Goal: Use online tool/utility: Utilize a website feature to perform a specific function

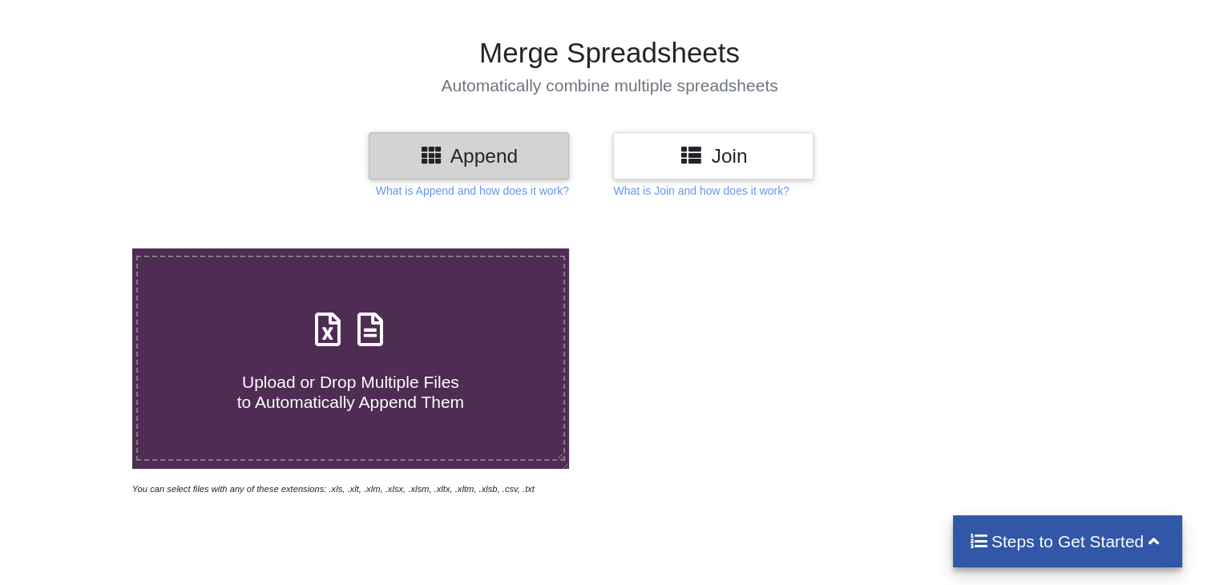
scroll to position [160, 0]
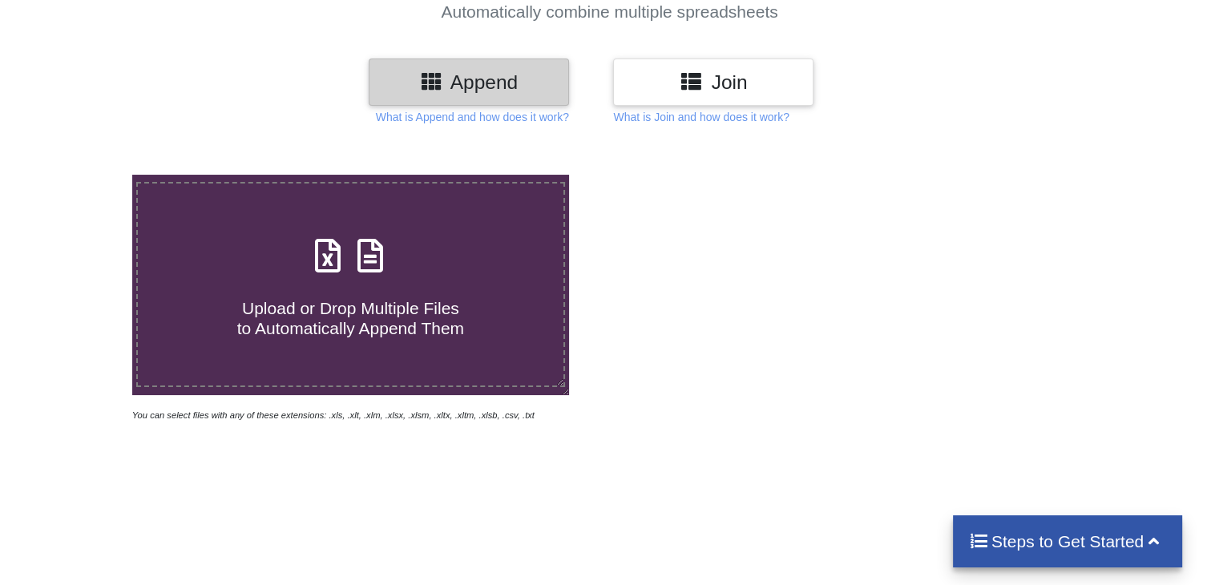
click at [304, 314] on span "Upload or Drop Multiple Files to Automatically Append Them" at bounding box center [350, 318] width 227 height 38
click at [83, 175] on input "Upload or Drop Multiple Files to Automatically Append Them" at bounding box center [83, 175] width 0 height 0
click at [301, 284] on h4 "Upload or Drop Multiple Files to Automatically Append Them" at bounding box center [350, 308] width 425 height 61
click at [83, 175] on input "Upload or Drop Multiple Files to Automatically Append Them" at bounding box center [83, 175] width 0 height 0
type input "C:\fakepath\Balancetes 2025_Racine do [GEOGRAPHIC_DATA]xls"
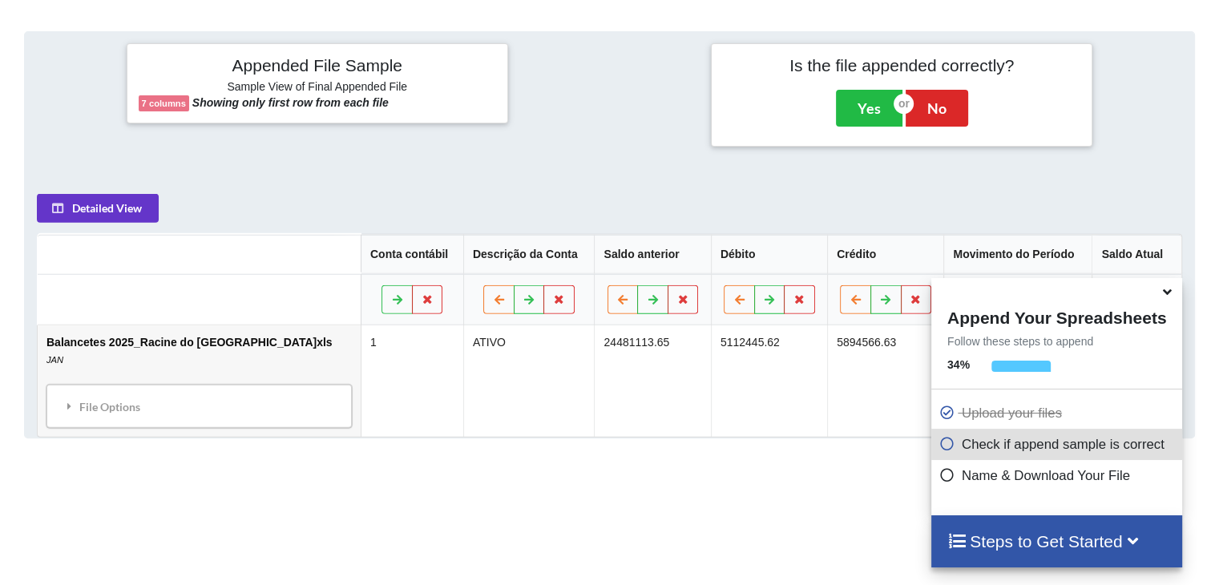
scroll to position [632, 0]
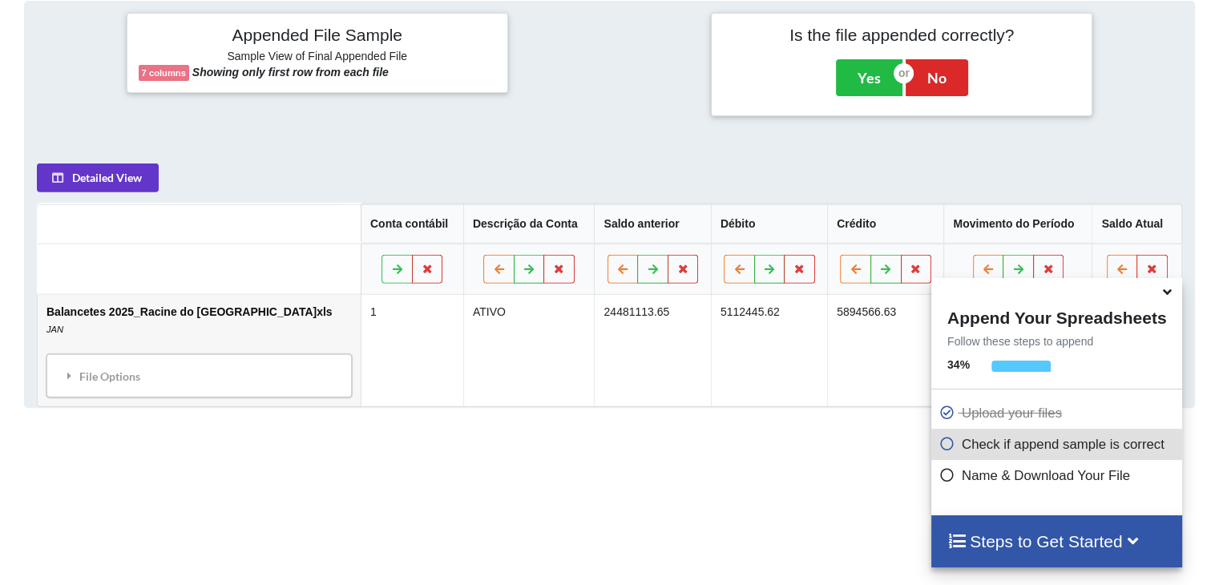
click at [949, 452] on span at bounding box center [950, 444] width 22 height 15
click at [940, 448] on icon at bounding box center [947, 441] width 16 height 14
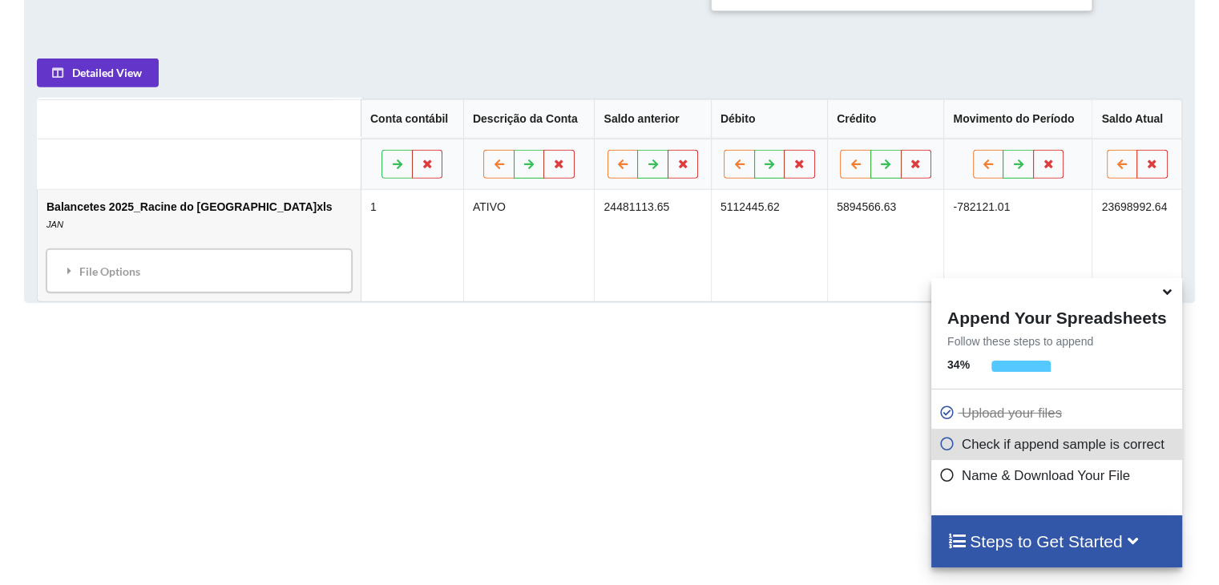
scroll to position [807, 0]
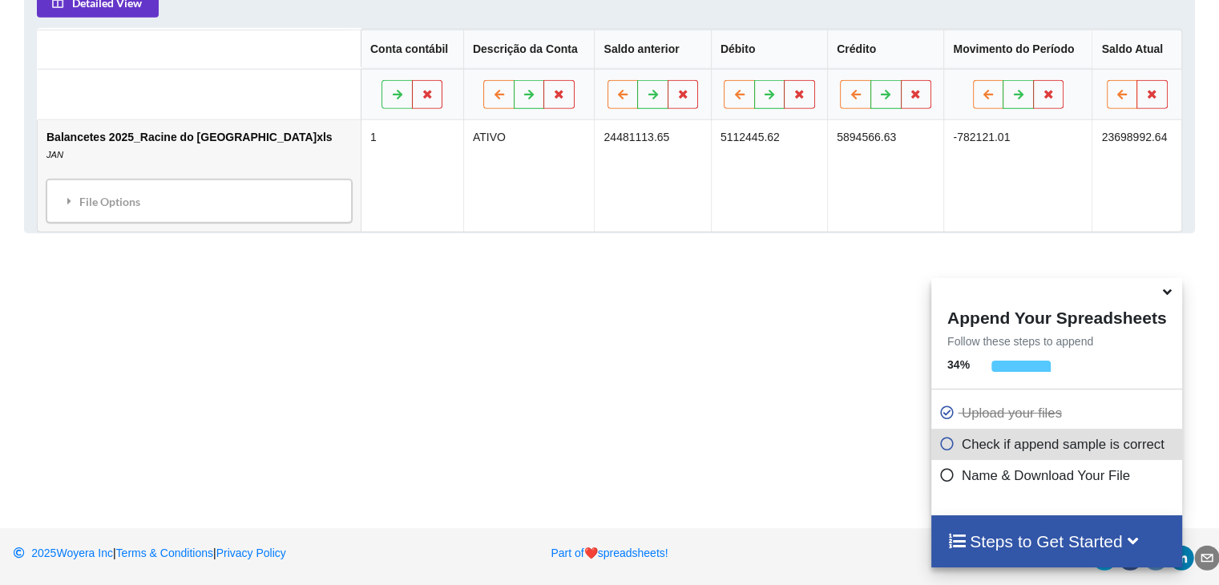
click at [1005, 551] on h4 "Steps to Get Started" at bounding box center [1056, 541] width 219 height 20
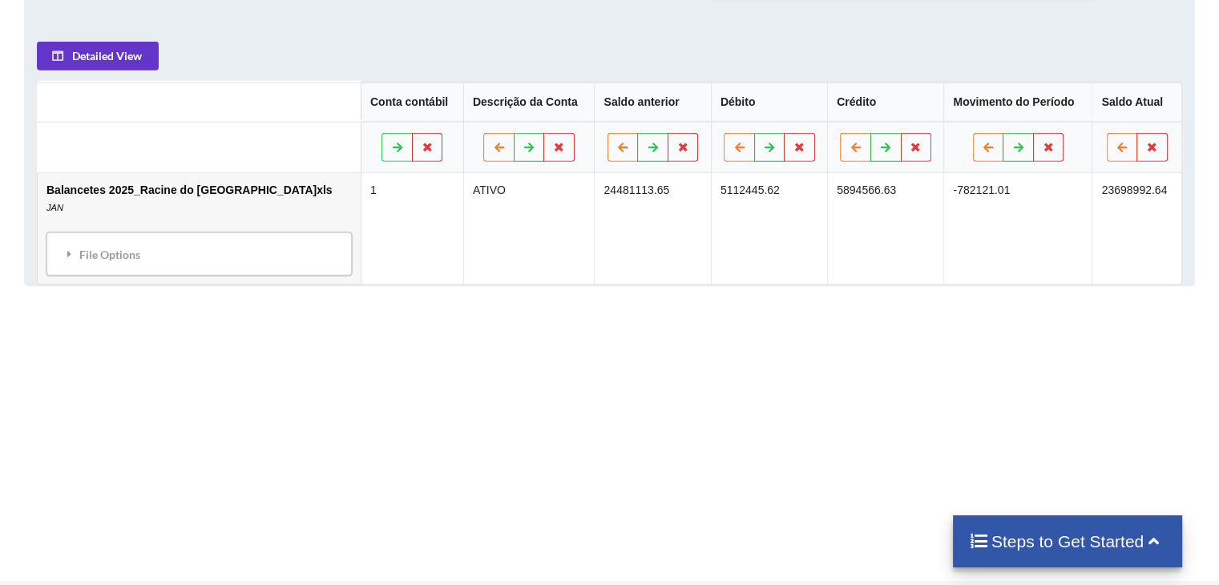
scroll to position [727, 0]
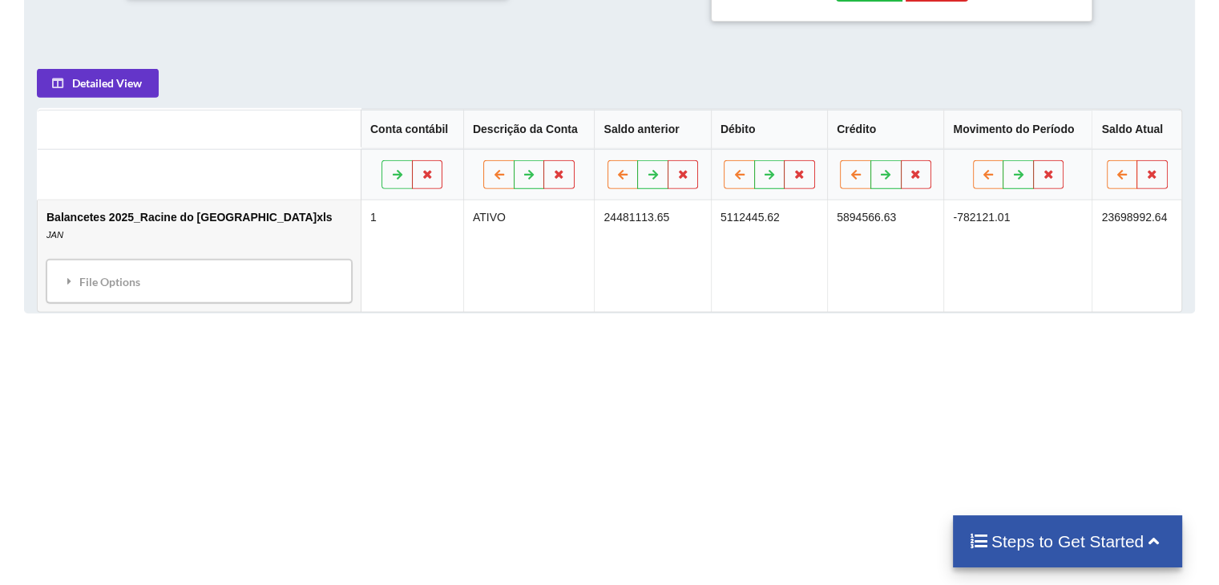
click at [1019, 541] on h4 "Steps to Get Started" at bounding box center [1068, 541] width 198 height 20
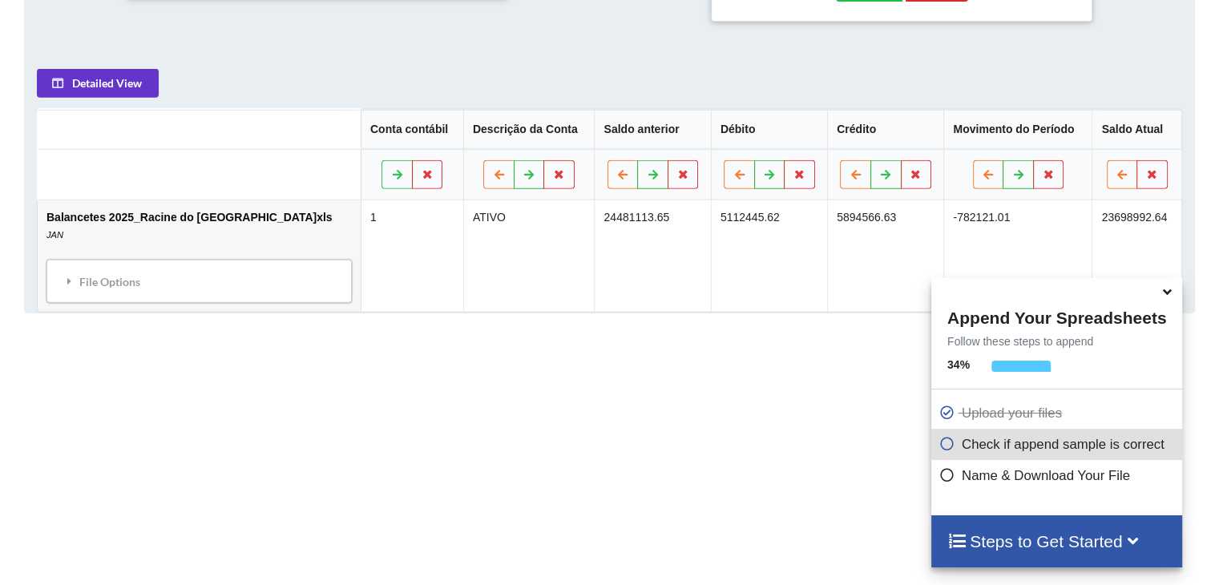
click at [940, 448] on icon at bounding box center [947, 441] width 16 height 14
click at [994, 447] on p "Check if append sample is correct" at bounding box center [1058, 444] width 239 height 20
click at [1017, 353] on div "Append Your Spreadsheets Follow these steps to append 34 % Upload your files Ch…" at bounding box center [1056, 396] width 251 height 236
click at [381, 181] on button at bounding box center [396, 174] width 31 height 29
click at [391, 181] on button at bounding box center [406, 174] width 31 height 29
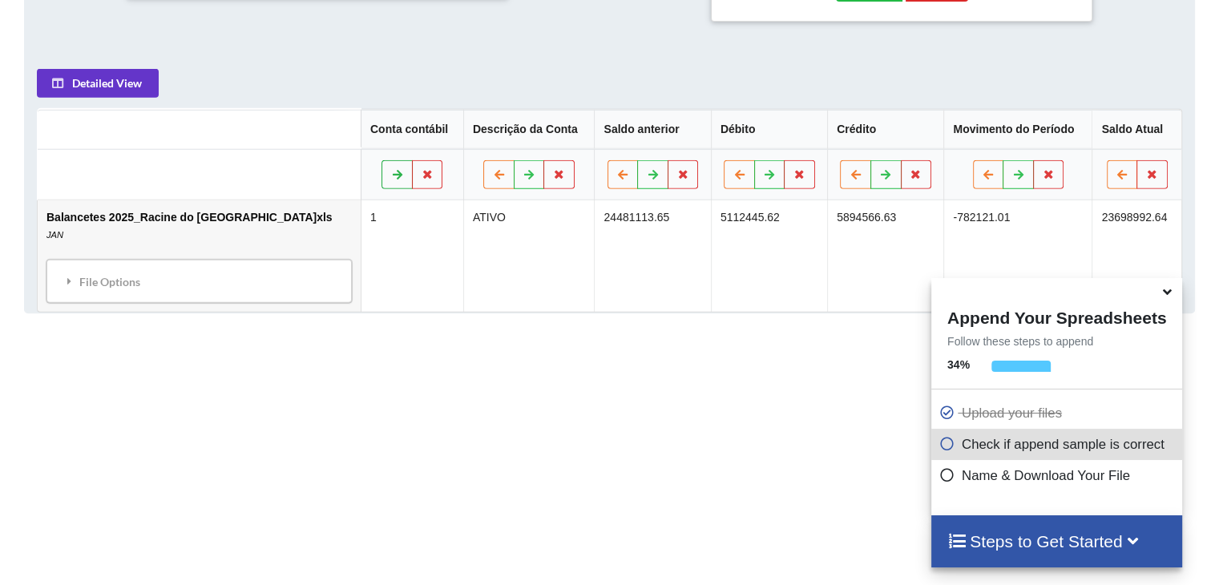
click at [381, 181] on button at bounding box center [396, 174] width 31 height 29
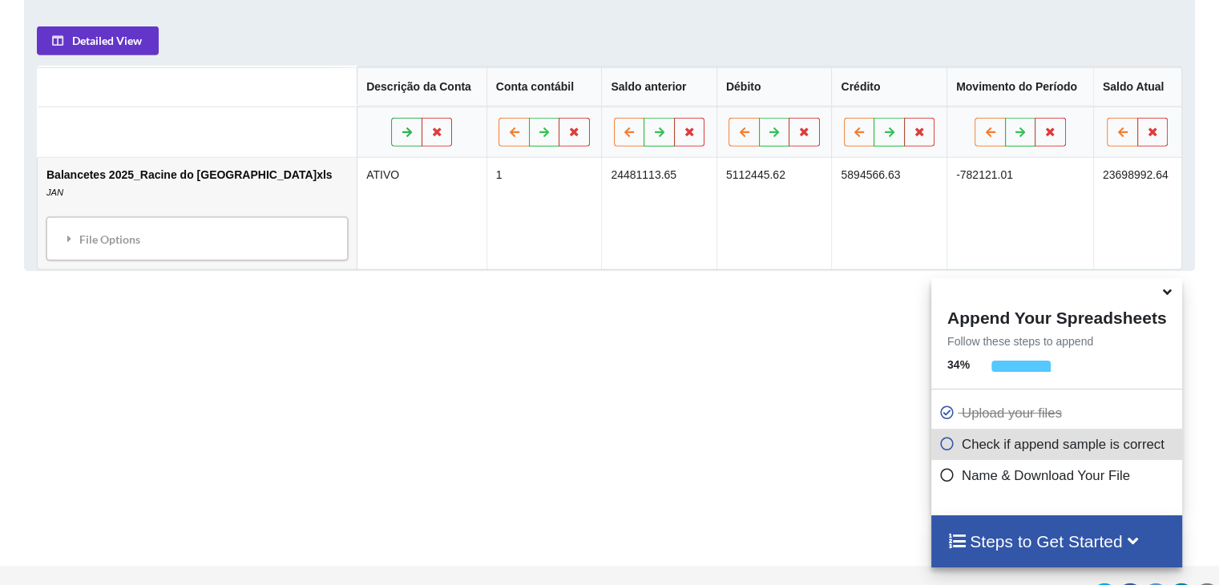
scroll to position [807, 0]
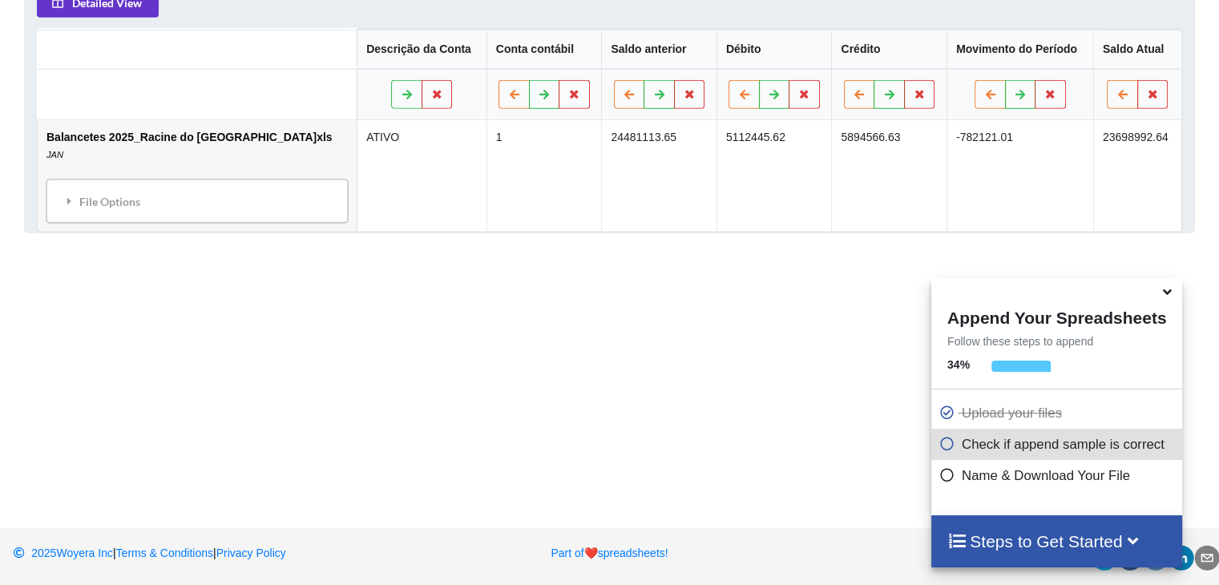
click at [1165, 291] on icon at bounding box center [1167, 289] width 17 height 14
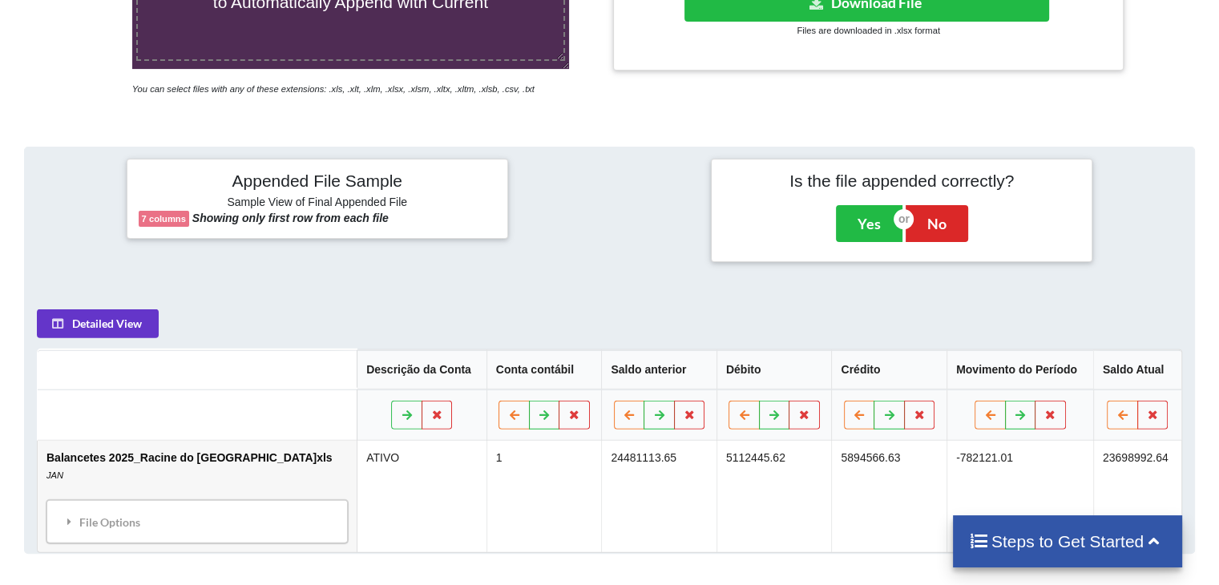
scroll to position [567, 0]
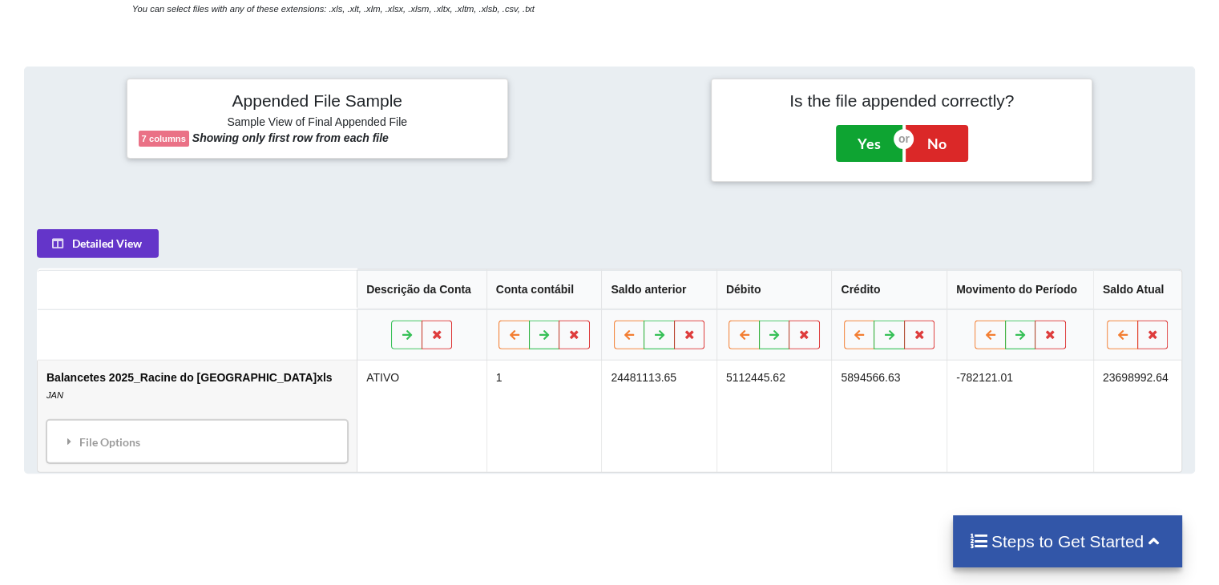
click at [872, 155] on button "Yes" at bounding box center [869, 143] width 67 height 37
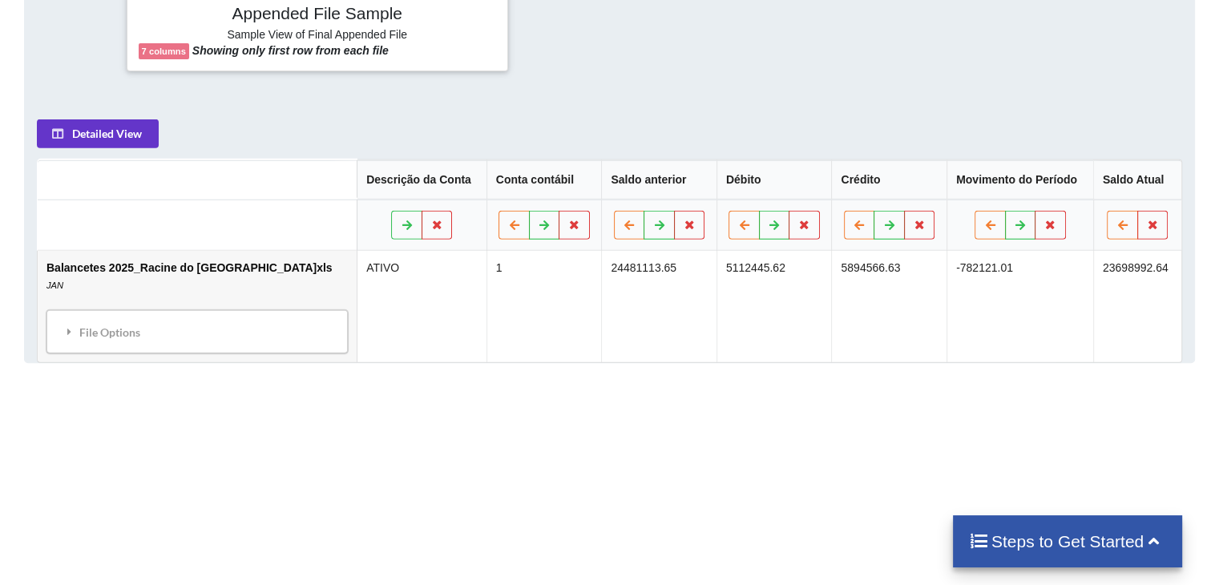
scroll to position [655, 0]
click at [85, 135] on button "Detailed View" at bounding box center [98, 132] width 122 height 29
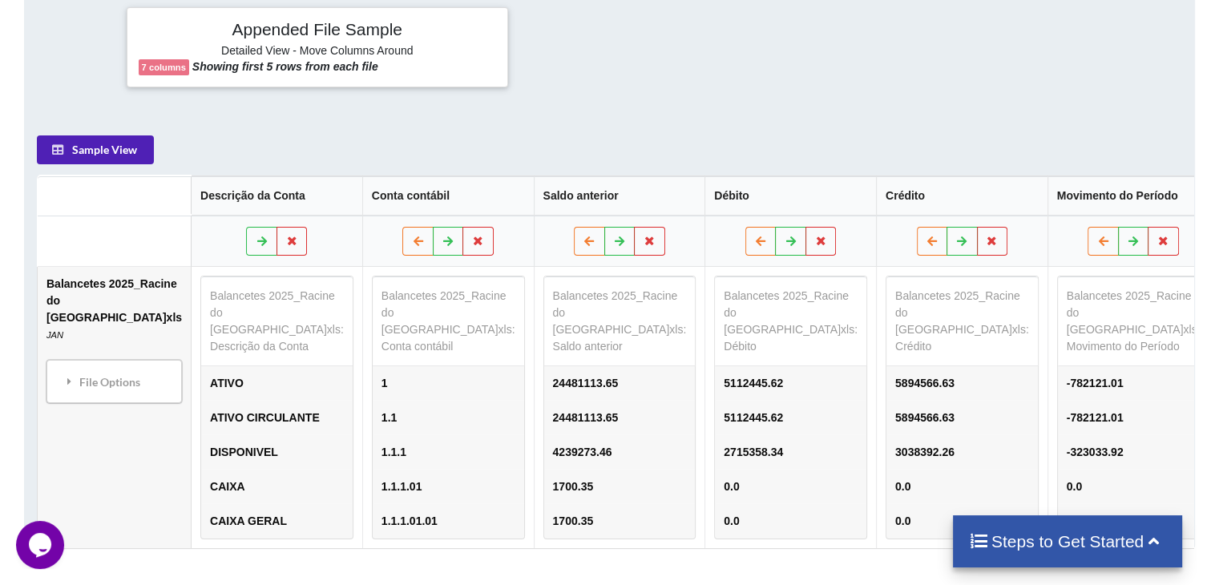
scroll to position [634, 0]
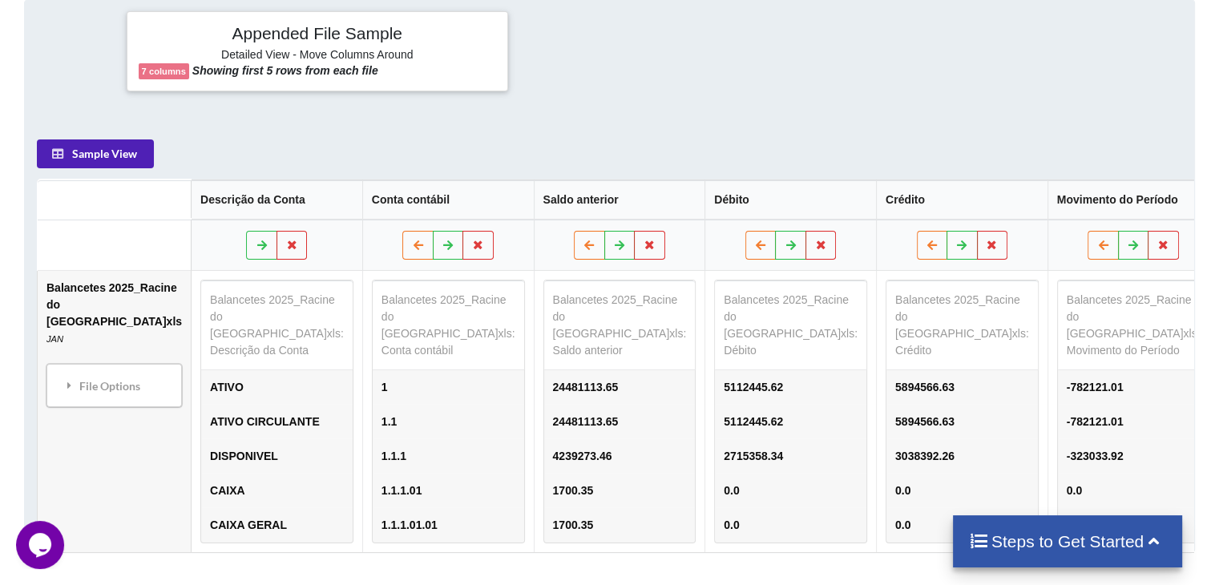
click at [135, 152] on button "Sample View" at bounding box center [95, 153] width 117 height 29
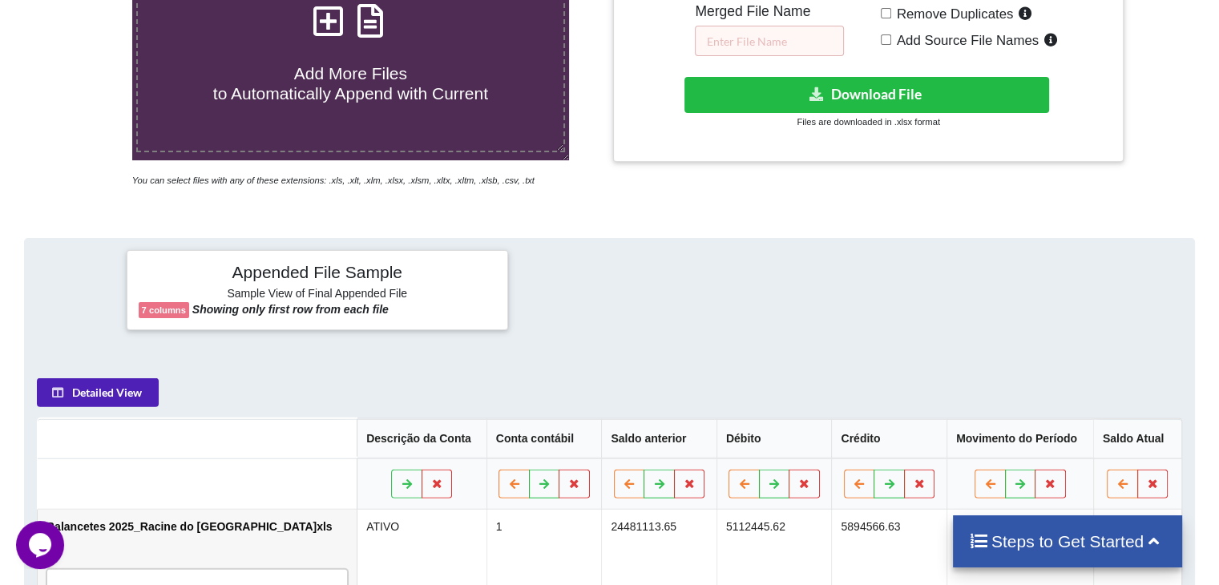
scroll to position [393, 0]
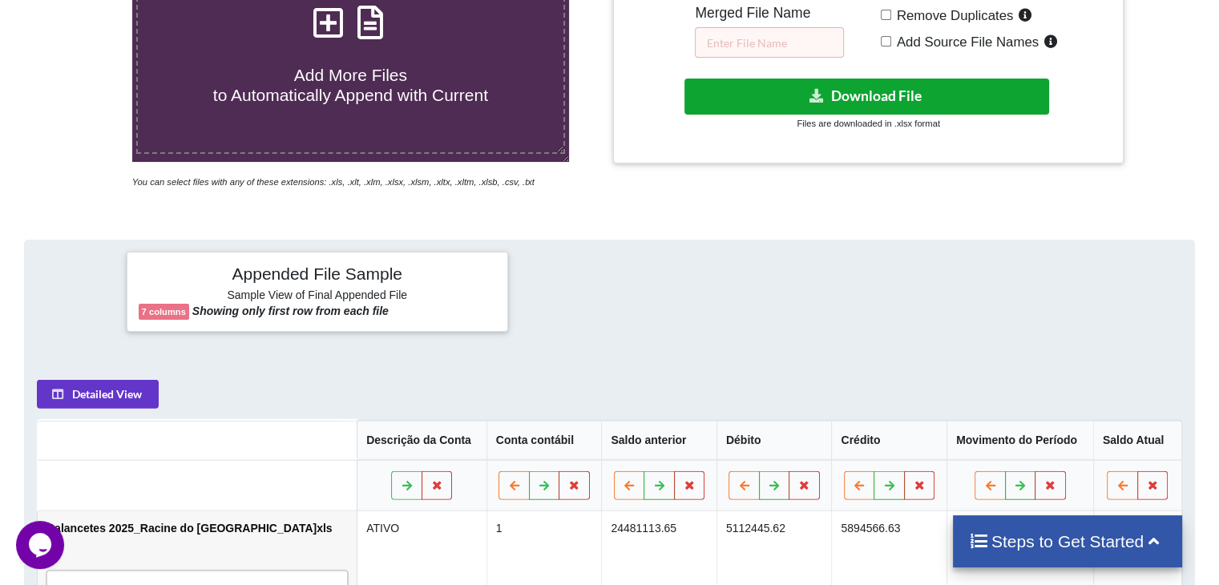
click at [920, 87] on button "Download File" at bounding box center [866, 97] width 365 height 36
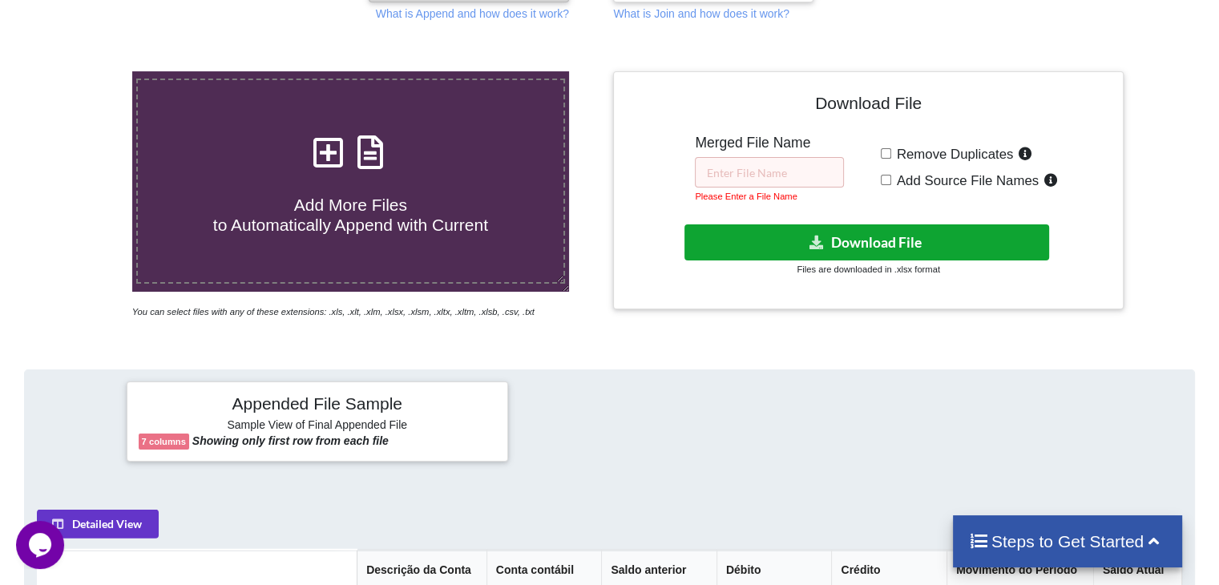
scroll to position [233, 0]
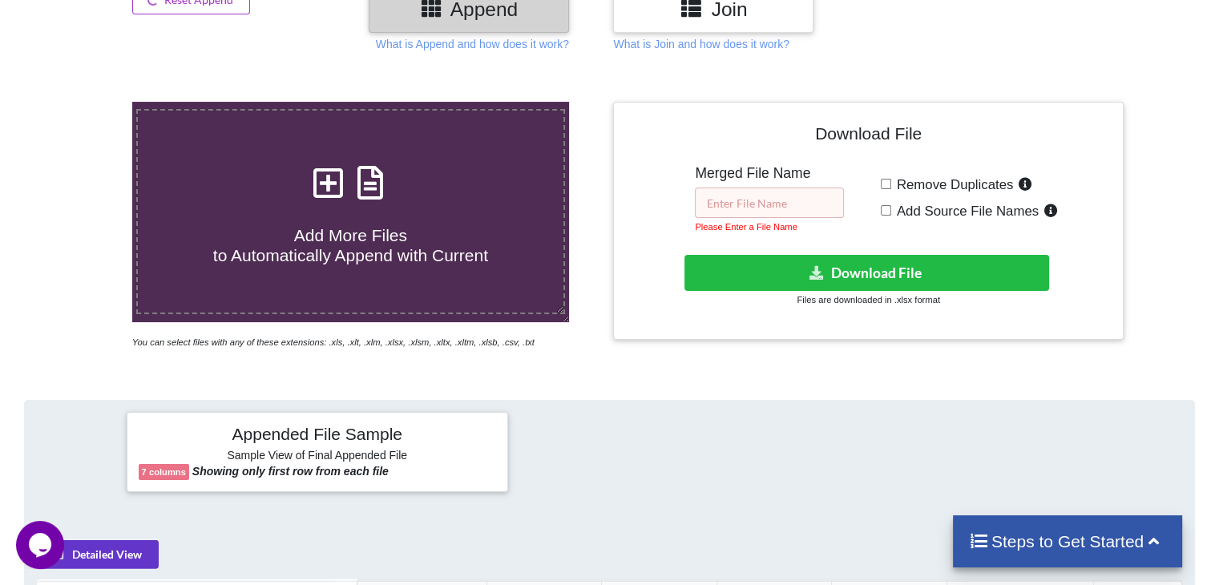
click at [778, 199] on input "text" at bounding box center [769, 203] width 149 height 30
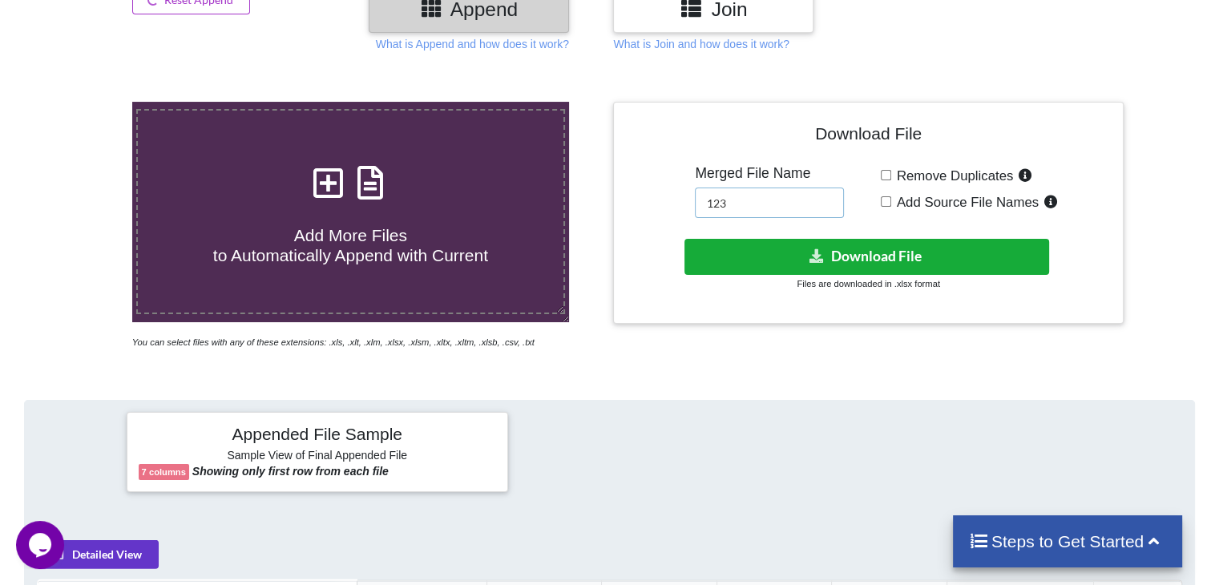
type input "123"
click at [805, 241] on button "Download File" at bounding box center [866, 257] width 365 height 36
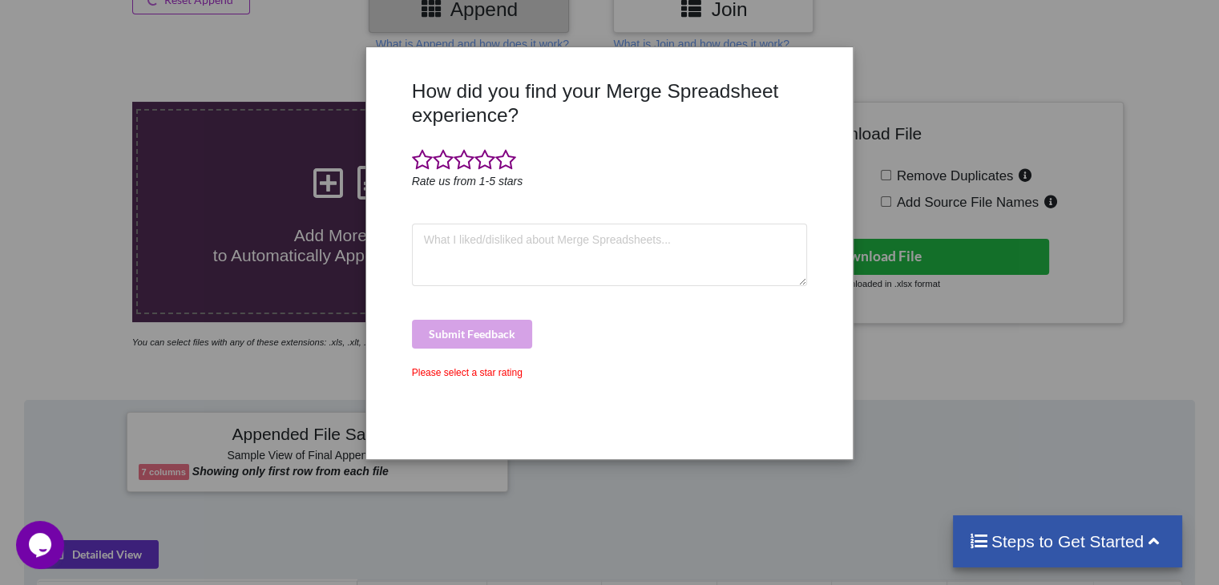
click at [981, 75] on div "How did you find your Merge Spreadsheet experience? Rate us from 1-5 stars Subm…" at bounding box center [609, 292] width 1219 height 585
drag, startPoint x: 967, startPoint y: 46, endPoint x: 1088, endPoint y: 24, distance: 123.1
click at [984, 46] on div "How did you find your Merge Spreadsheet experience? Rate us from 1-5 stars Subm…" at bounding box center [609, 292] width 1219 height 585
drag, startPoint x: 276, startPoint y: 177, endPoint x: 373, endPoint y: 177, distance: 97.0
click at [297, 177] on div "How did you find your Merge Spreadsheet experience? Rate us from 1-5 stars Subm…" at bounding box center [609, 292] width 1219 height 585
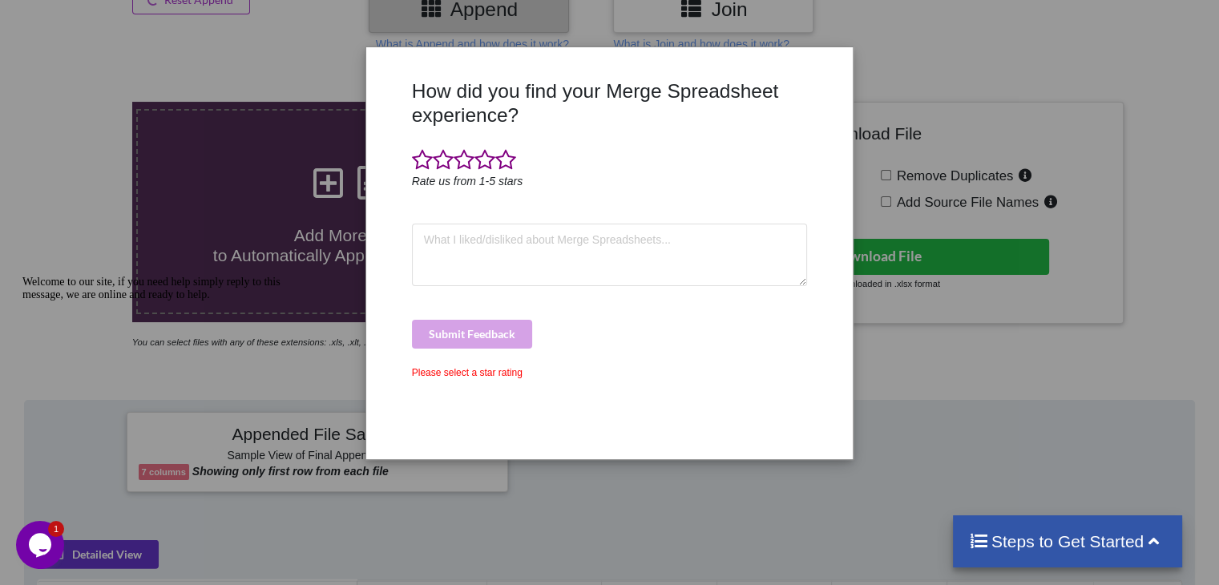
click at [494, 373] on div "Please select a star rating" at bounding box center [610, 372] width 396 height 14
click at [878, 321] on div "How did you find your Merge Spreadsheet experience? Rate us from 1-5 stars Subm…" at bounding box center [609, 292] width 1219 height 585
click at [1079, 492] on div "How did you find your Merge Spreadsheet experience? Rate us from 1-5 stars Subm…" at bounding box center [609, 292] width 1219 height 585
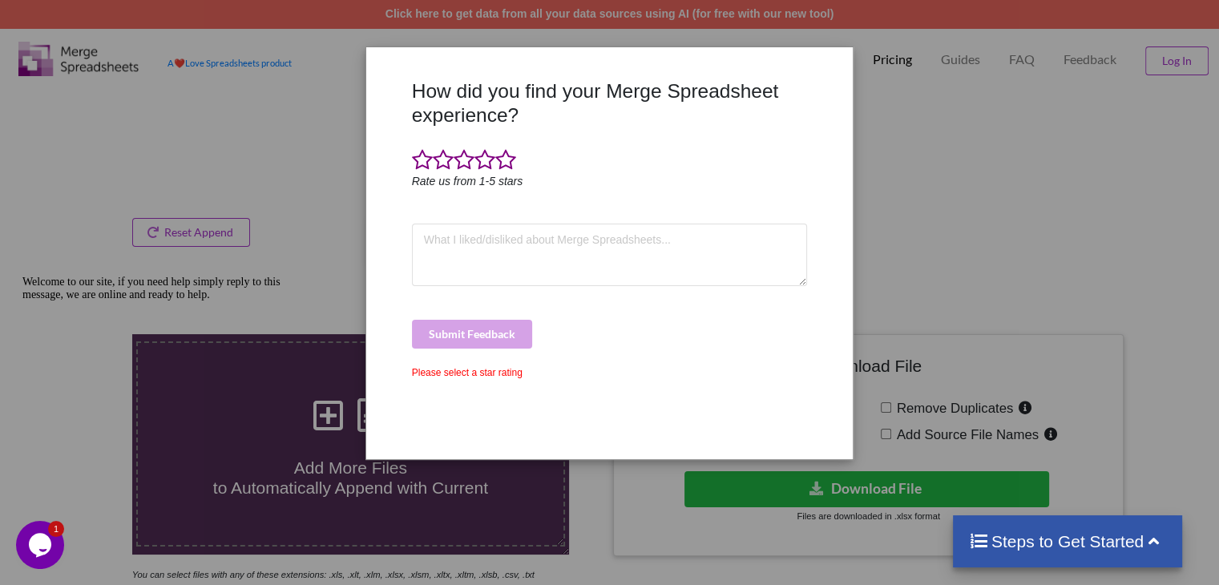
scroll to position [0, 0]
